Goal: Subscribe to service/newsletter

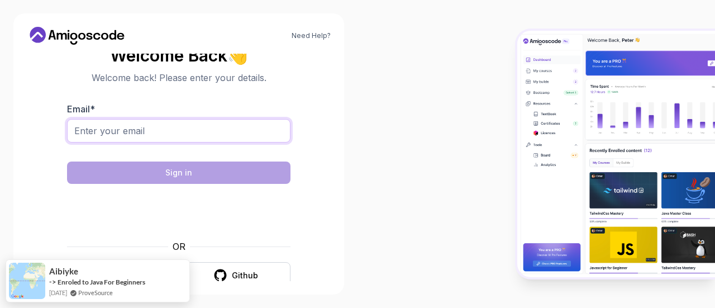
click at [152, 128] on input "Email *" at bounding box center [179, 130] width 224 height 23
type input "[EMAIL_ADDRESS][DOMAIN_NAME]"
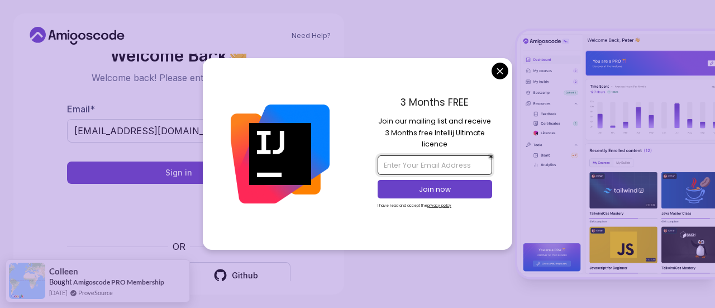
click at [425, 168] on input "email" at bounding box center [435, 164] width 114 height 19
type input "[EMAIL_ADDRESS][DOMAIN_NAME]"
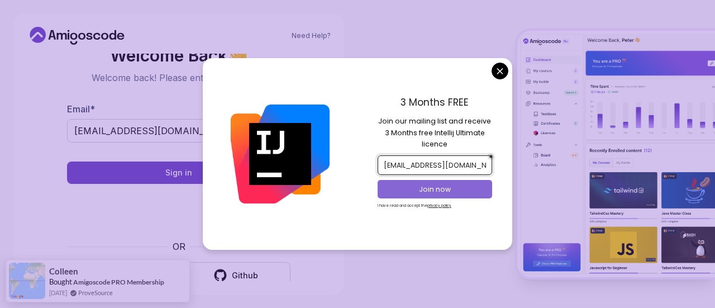
click at [431, 188] on p "Join now" at bounding box center [435, 189] width 93 height 10
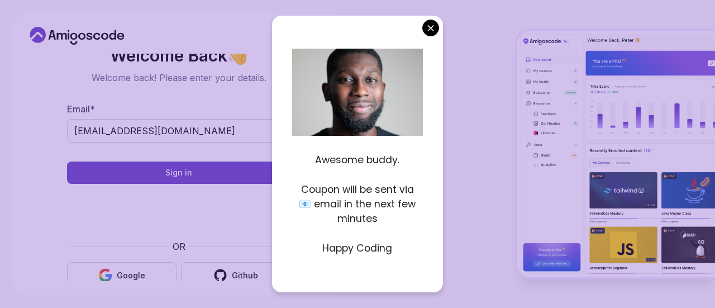
click at [431, 27] on body "Need Help? Welcome Back 👋 Welcome back! Please enter your details. Email * sab.…" at bounding box center [357, 154] width 715 height 308
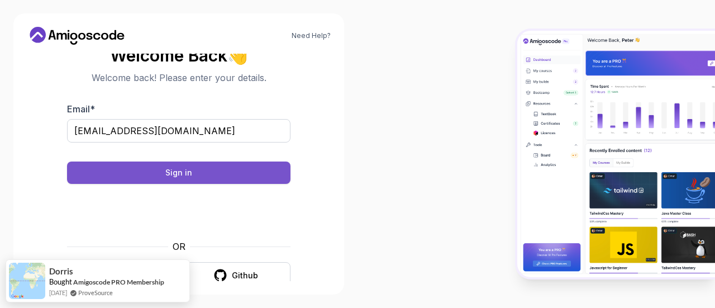
click at [197, 168] on button "Sign in" at bounding box center [179, 173] width 224 height 22
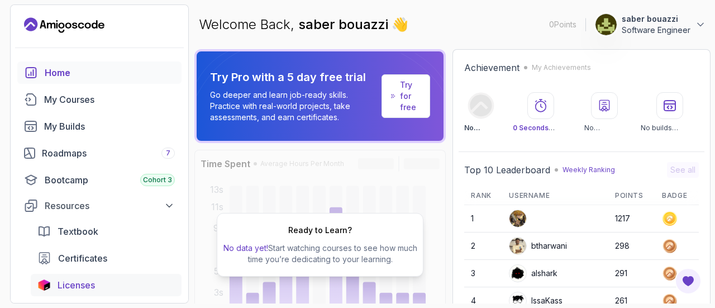
click at [94, 289] on span "Licenses" at bounding box center [76, 284] width 37 height 13
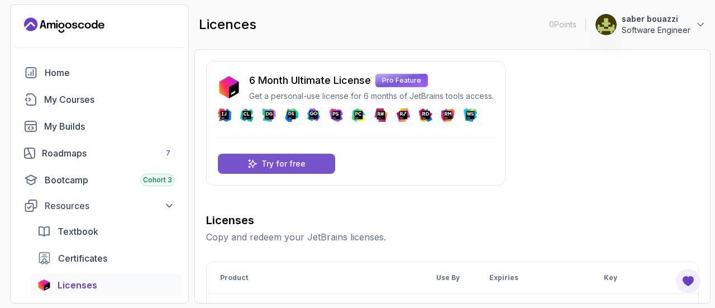
click at [290, 160] on p "Try for free" at bounding box center [284, 163] width 44 height 11
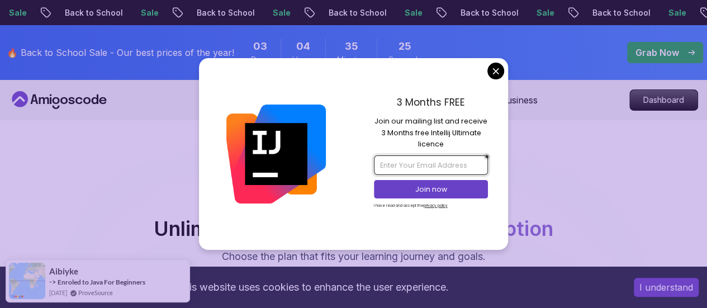
click at [444, 164] on input "email" at bounding box center [431, 164] width 114 height 19
type input "[EMAIL_ADDRESS][DOMAIN_NAME]"
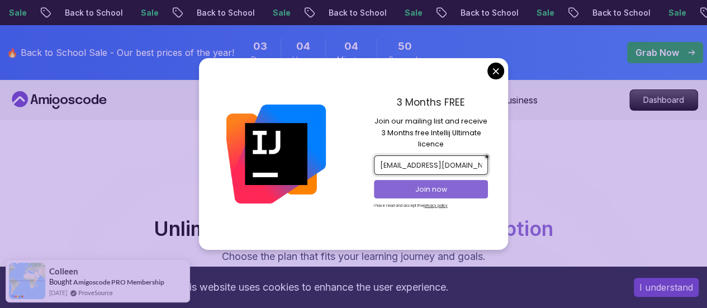
click at [442, 189] on p "Join now" at bounding box center [431, 189] width 93 height 10
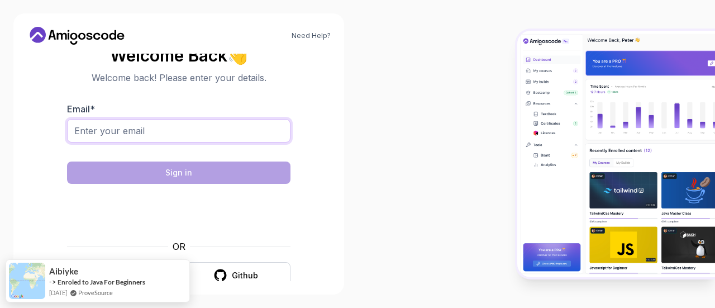
click at [186, 125] on input "Email *" at bounding box center [179, 130] width 224 height 23
click at [372, 148] on div at bounding box center [537, 154] width 358 height 308
click at [22, 227] on div "Need Help? Welcome Back 👋 Welcome back! Please enter your details. Email * Sign…" at bounding box center [178, 153] width 331 height 281
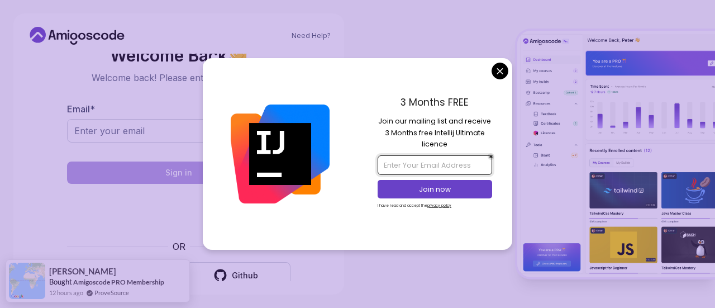
click at [454, 173] on input "email" at bounding box center [435, 164] width 114 height 19
click at [461, 165] on input "saber.bouazzi@gmail/com" at bounding box center [435, 164] width 114 height 19
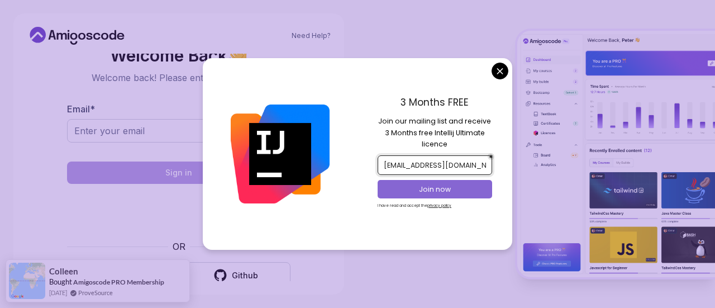
type input "saber.bouazzi@gmail.com"
click at [449, 185] on p "Join now" at bounding box center [435, 189] width 93 height 10
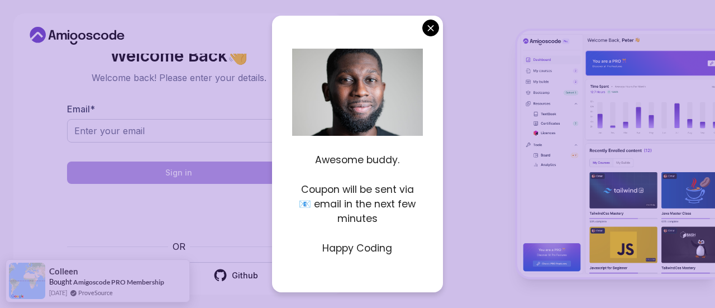
click at [425, 24] on body "Need Help? Welcome Back 👋 Welcome back! Please enter your details. Email * Sign…" at bounding box center [357, 154] width 715 height 308
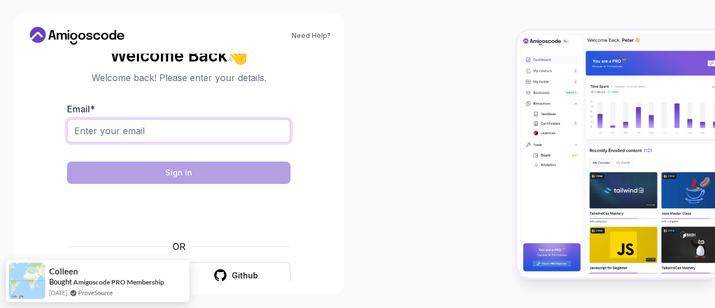
click at [212, 131] on input "Email *" at bounding box center [179, 130] width 224 height 23
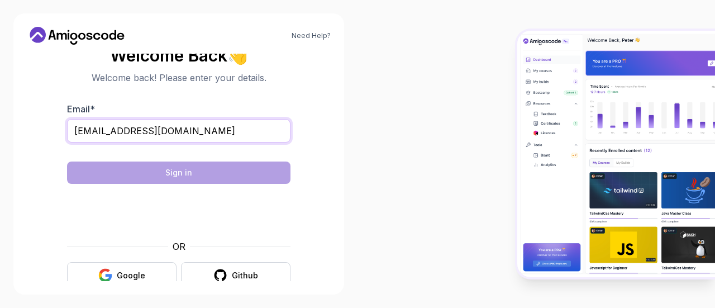
click at [89, 131] on input "[EMAIL_ADDRESS][DOMAIN_NAME]" at bounding box center [179, 130] width 224 height 23
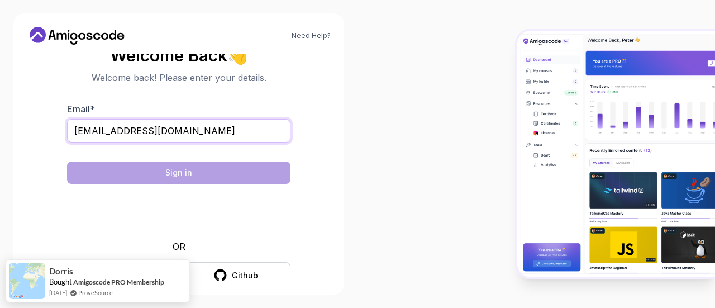
type input "saber.bouazzi@gmail.com"
click at [349, 127] on div "Need Help? Welcome Back 👋 Welcome back! Please enter your details. Email * sabe…" at bounding box center [179, 154] width 358 height 308
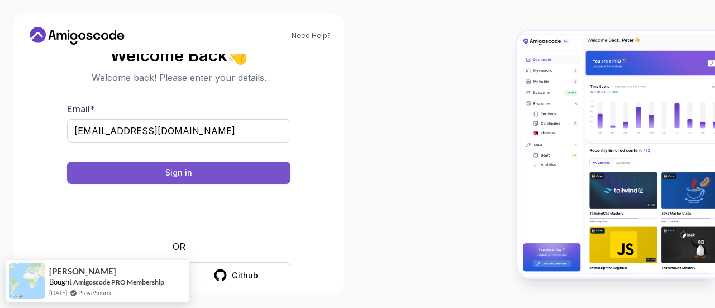
click at [175, 169] on div "Sign in" at bounding box center [178, 172] width 27 height 11
